Goal: Obtain resource: Download file/media

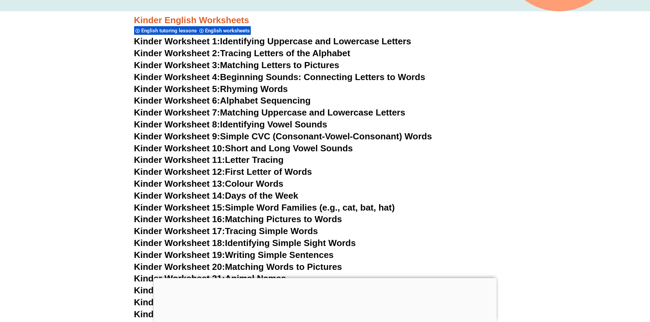
scroll to position [292, 0]
click at [304, 41] on link "Kinder Worksheet 1: Identifying Uppercase and Lowercase Letters" at bounding box center [272, 41] width 277 height 10
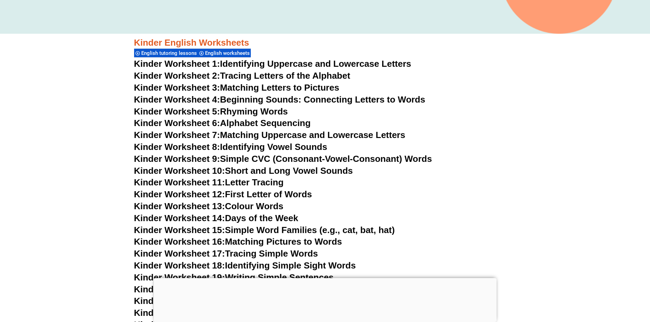
scroll to position [258, 0]
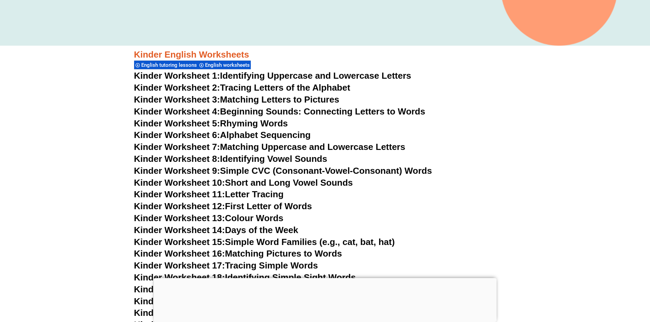
click at [274, 87] on link "Kinder Worksheet 2: Tracing Letters of the Alphabet" at bounding box center [242, 88] width 216 height 10
click at [249, 97] on link "Kinder Worksheet 3: Matching Letters to Pictures" at bounding box center [236, 99] width 205 height 10
click at [317, 114] on link "Kinder Worksheet 4: Beginning Sounds: Connecting Letters to Words" at bounding box center [279, 111] width 291 height 10
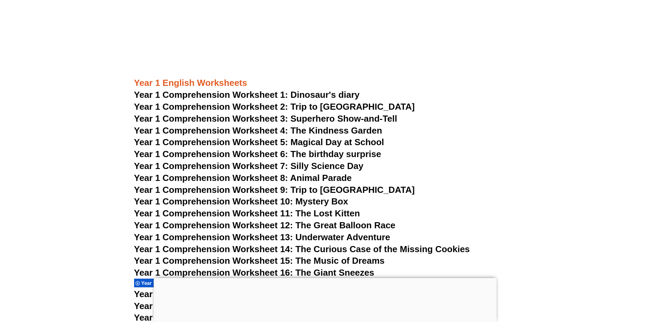
scroll to position [838, 0]
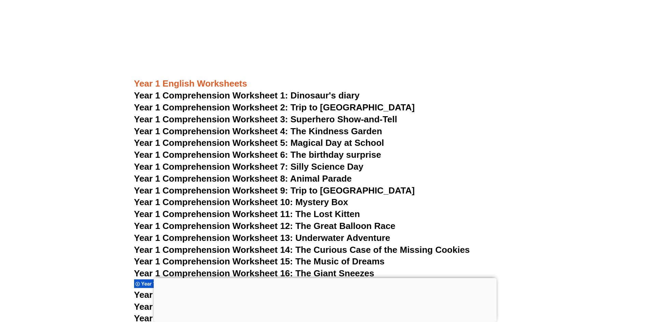
click at [293, 97] on span "Year 1 Comprehension Worksheet 1: Dinosaur's diary" at bounding box center [246, 95] width 225 height 10
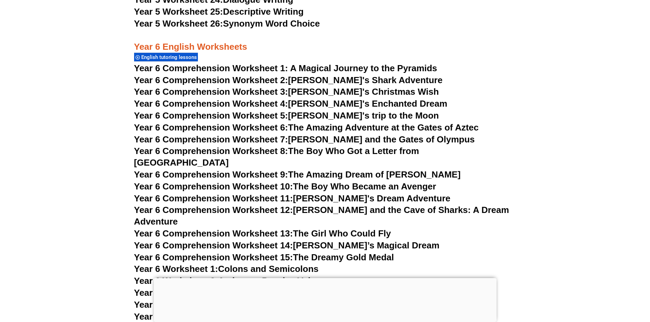
scroll to position [3615, 0]
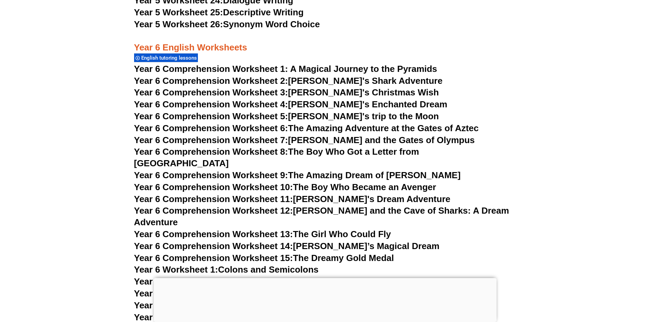
click at [276, 67] on span "Year 6 Comprehension Worksheet 1: A Magical Journey to the Pyramids" at bounding box center [285, 69] width 303 height 10
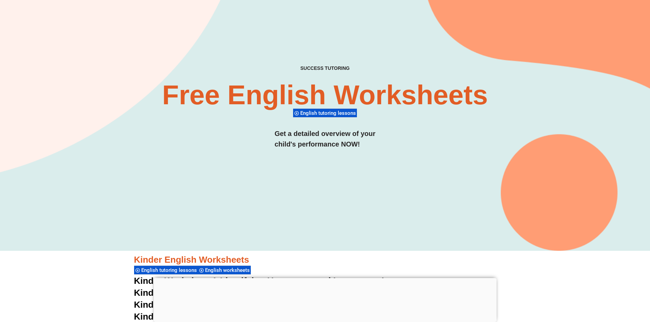
scroll to position [0, 0]
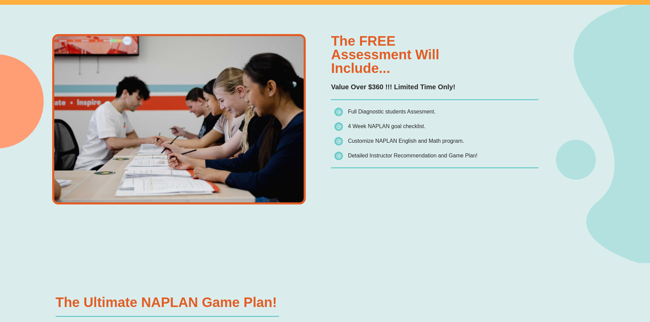
scroll to position [614, 0]
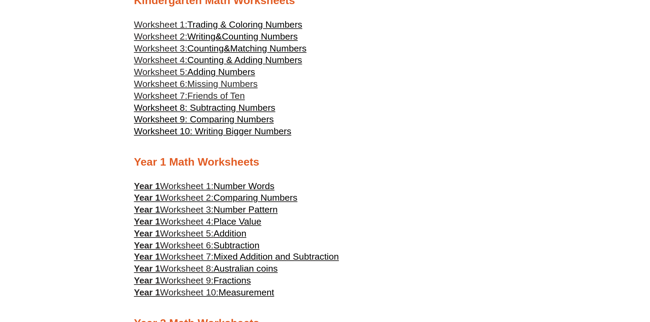
scroll to position [270, 0]
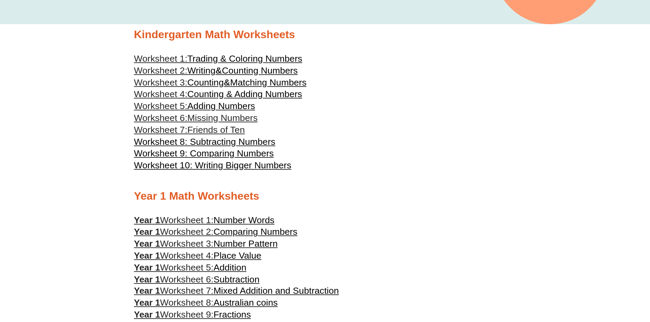
click at [210, 61] on span "Trading & Coloring Numbers" at bounding box center [244, 59] width 115 height 10
click at [224, 71] on link "Worksheet 2: Writing & Counting Numbers" at bounding box center [216, 70] width 164 height 10
click at [219, 83] on span "Counting" at bounding box center [205, 82] width 36 height 10
click at [251, 95] on span "Counting & Adding Numbers" at bounding box center [244, 94] width 115 height 10
click at [238, 83] on span "Matching Numbers" at bounding box center [268, 82] width 76 height 10
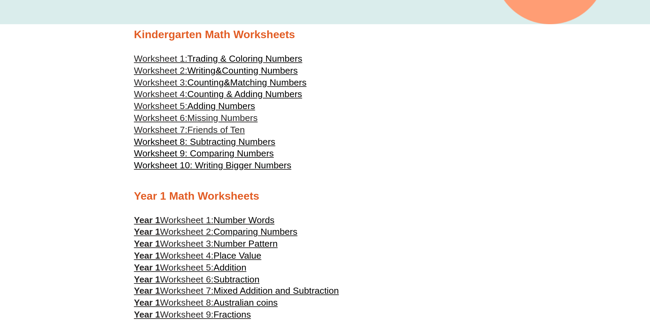
click at [245, 70] on span "Counting Numbers" at bounding box center [260, 70] width 76 height 10
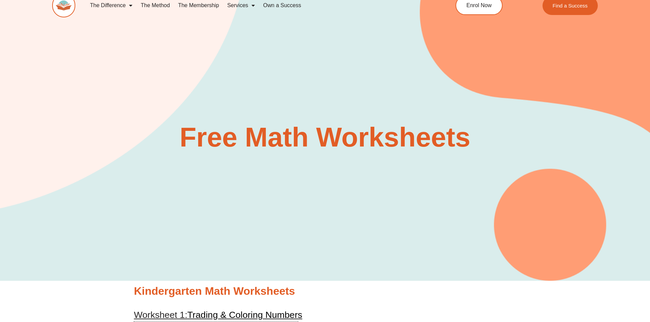
scroll to position [0, 0]
